Goal: Transaction & Acquisition: Download file/media

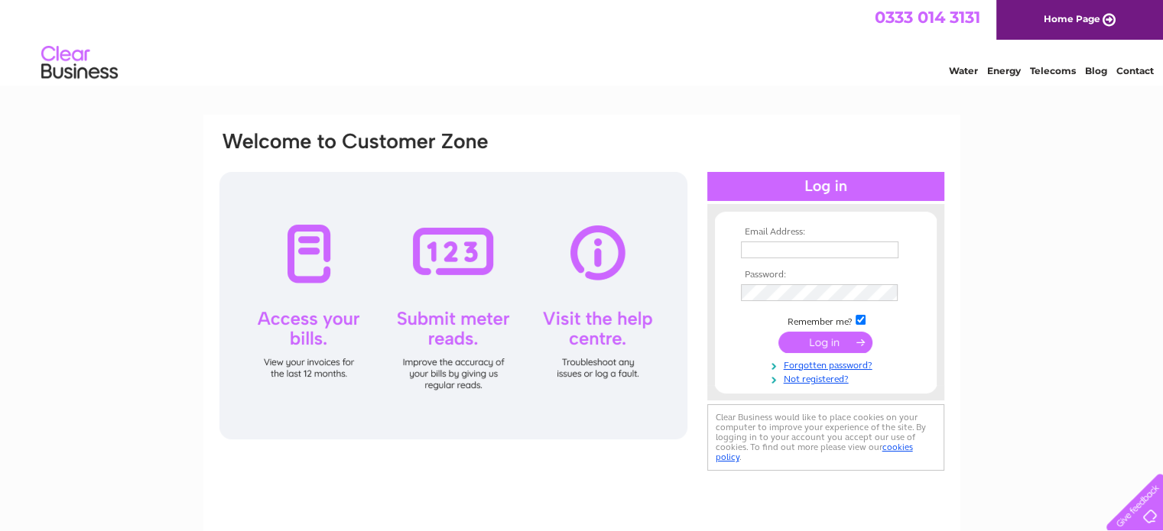
type input "jules.goldsmith@investacc.co.uk"
click at [826, 338] on input "submit" at bounding box center [825, 342] width 94 height 21
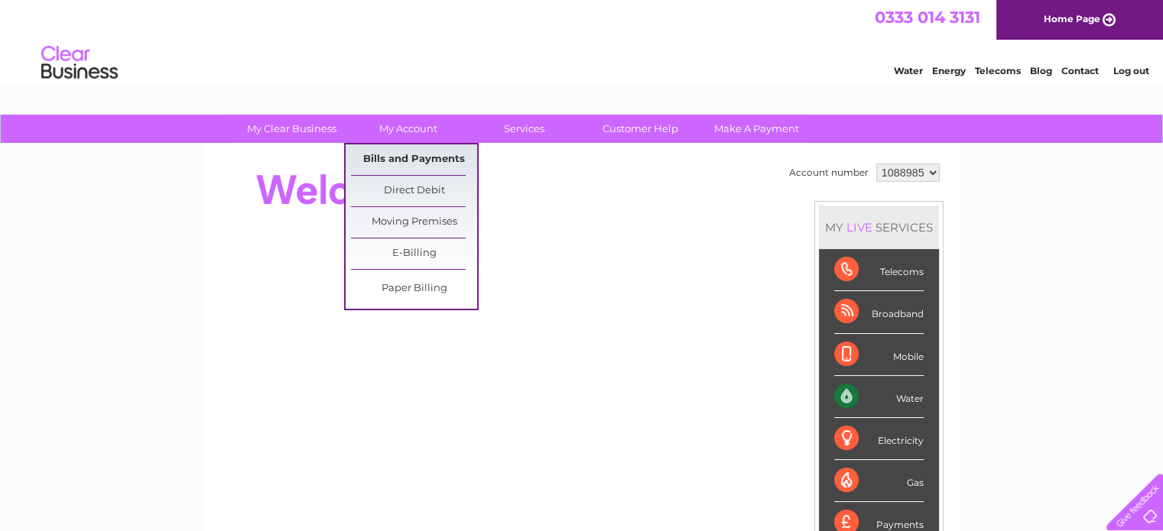
click at [389, 157] on link "Bills and Payments" at bounding box center [414, 159] width 126 height 31
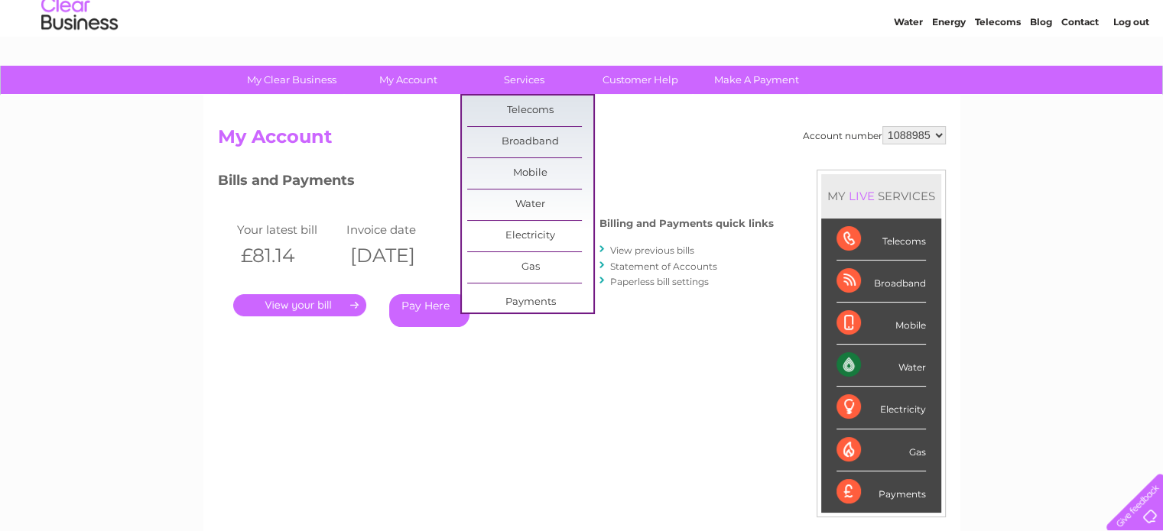
scroll to position [76, 0]
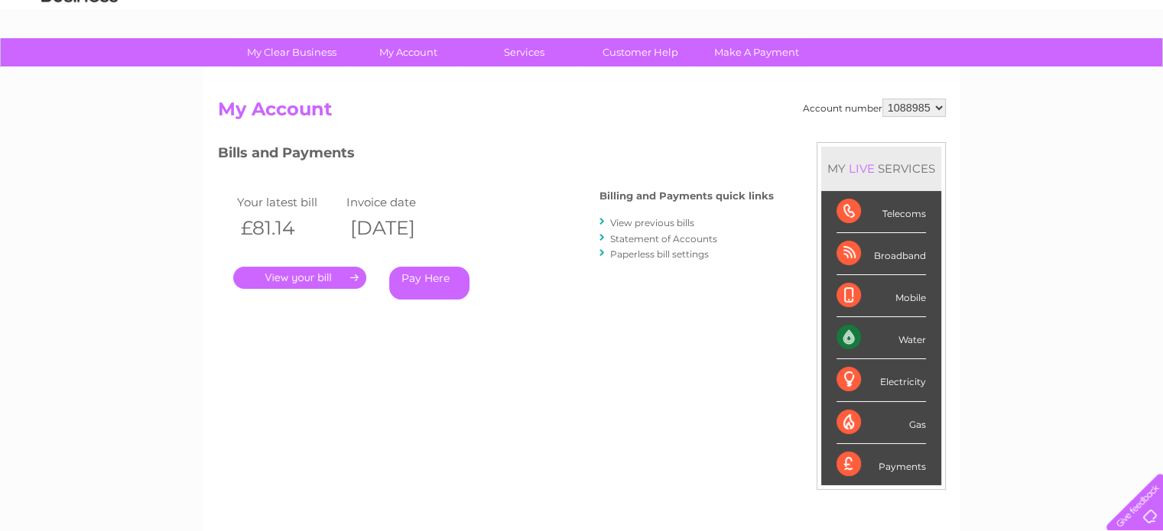
click at [316, 277] on link "." at bounding box center [299, 278] width 133 height 22
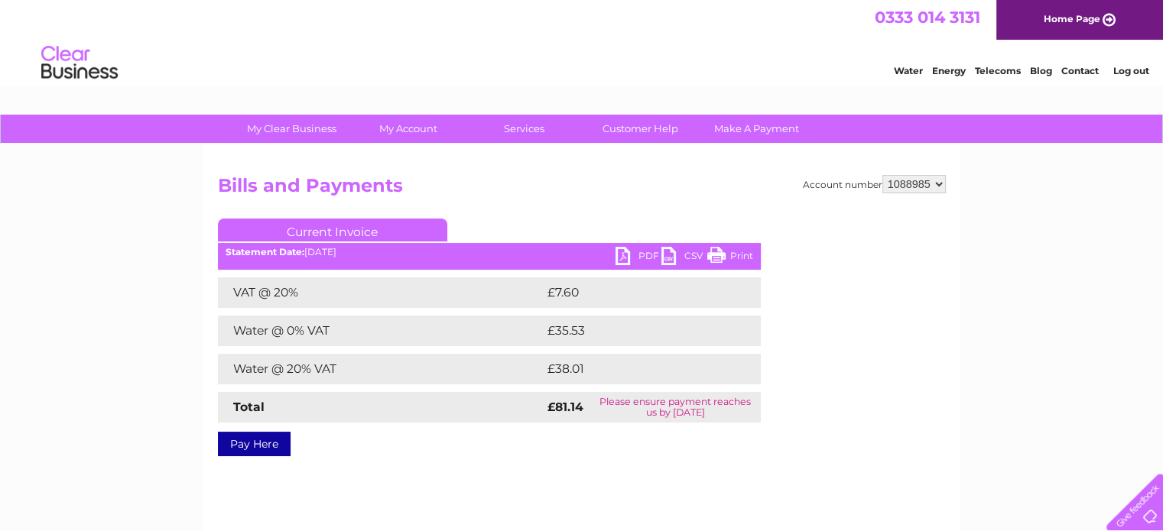
click at [633, 255] on link "PDF" at bounding box center [638, 258] width 46 height 22
